Goal: Task Accomplishment & Management: Use online tool/utility

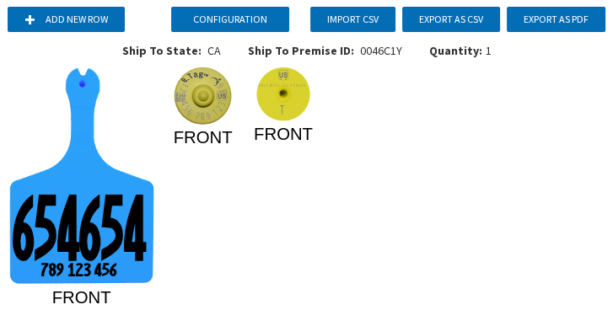
click at [264, 135] on icon "65465 4 789 123 45 6 FRONT 123 456 789 123 45 6 FRONT UNLAWFUL TO REMOV E T FRO…" at bounding box center [307, 185] width 600 height 236
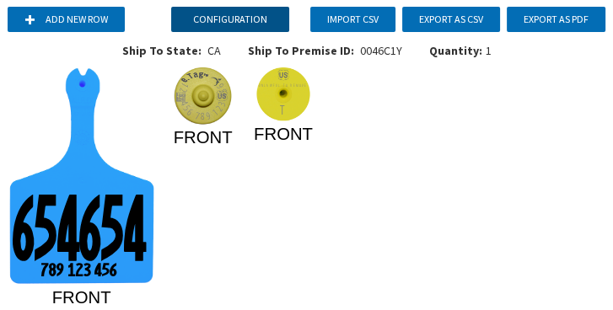
click at [234, 24] on button "Configuration" at bounding box center [230, 19] width 118 height 25
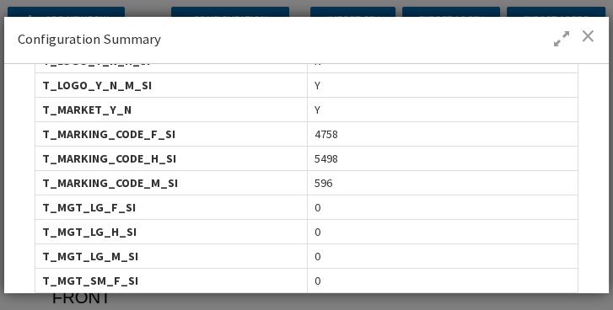
scroll to position [915, 0]
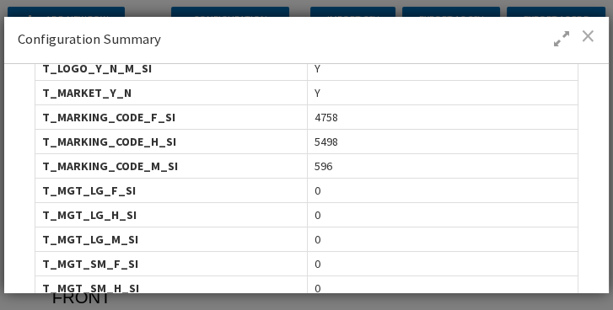
click at [264, 32] on span at bounding box center [588, 35] width 14 height 17
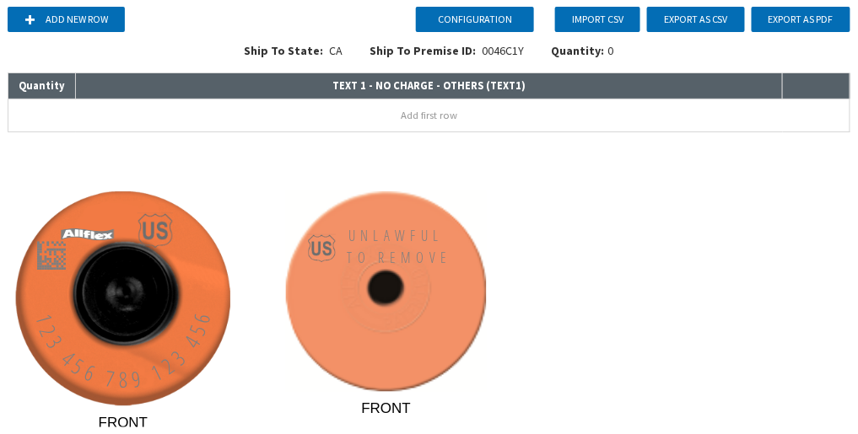
click at [96, 1] on div "Add new row Import CSV Export as CSV Export as PDF Ship To State: CA Ship To Pr…" at bounding box center [429, 70] width 845 height 140
click at [94, 15] on button "Add new row" at bounding box center [66, 19] width 117 height 25
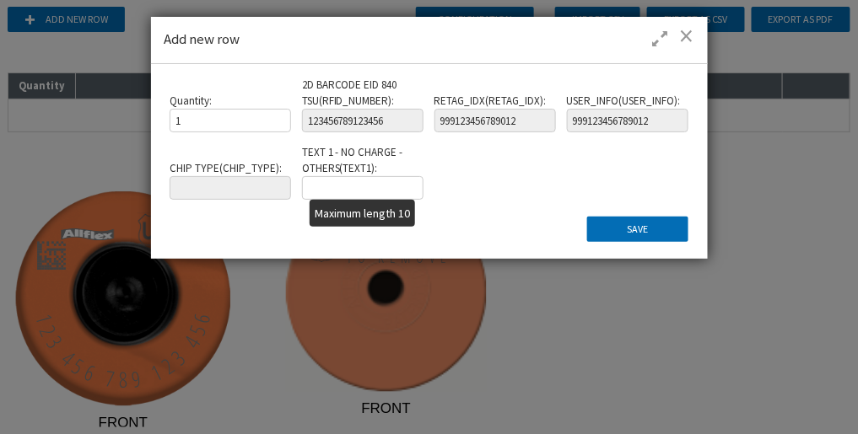
click at [264, 135] on input "text" at bounding box center [362, 188] width 121 height 24
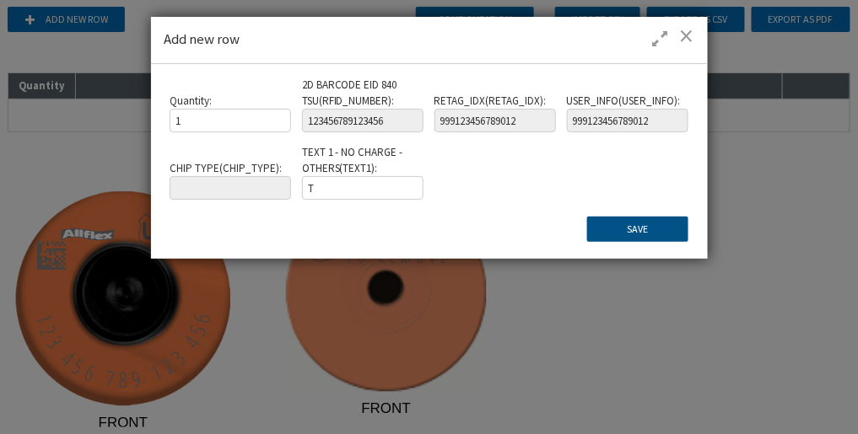
type input "T"
click at [264, 135] on button "Save" at bounding box center [637, 229] width 101 height 25
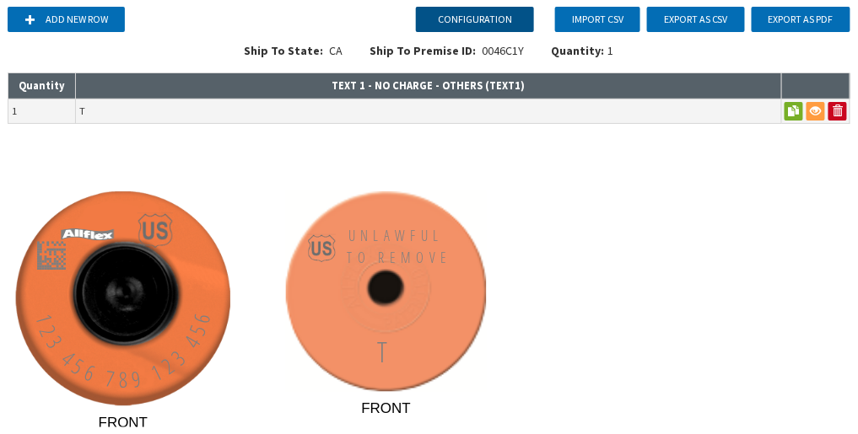
click at [264, 23] on button "Configuration" at bounding box center [475, 19] width 118 height 25
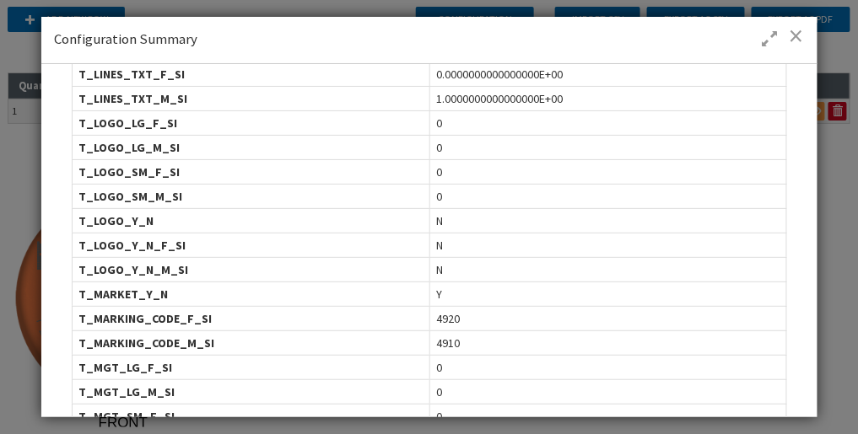
scroll to position [540, 0]
